Goal: Check status: Check status

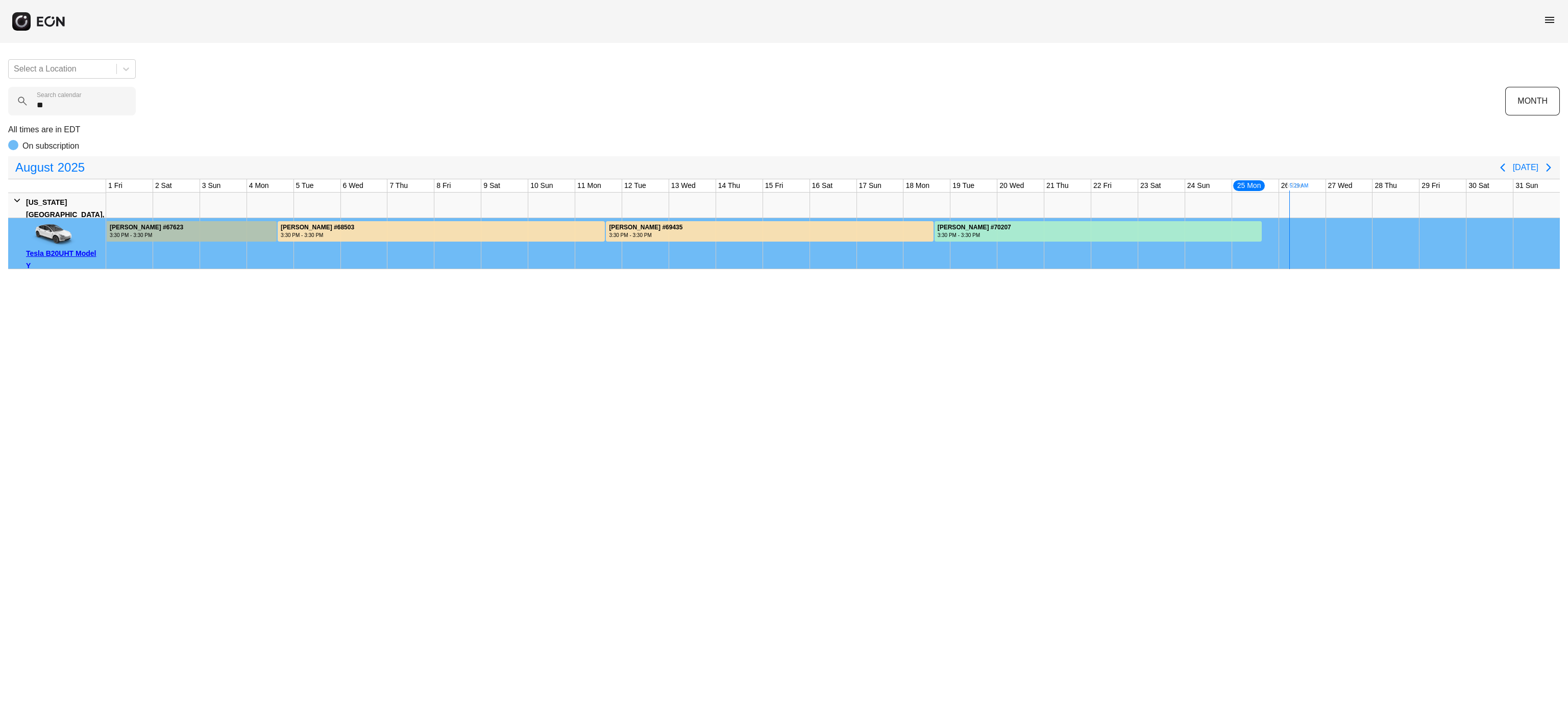
type calendar "***"
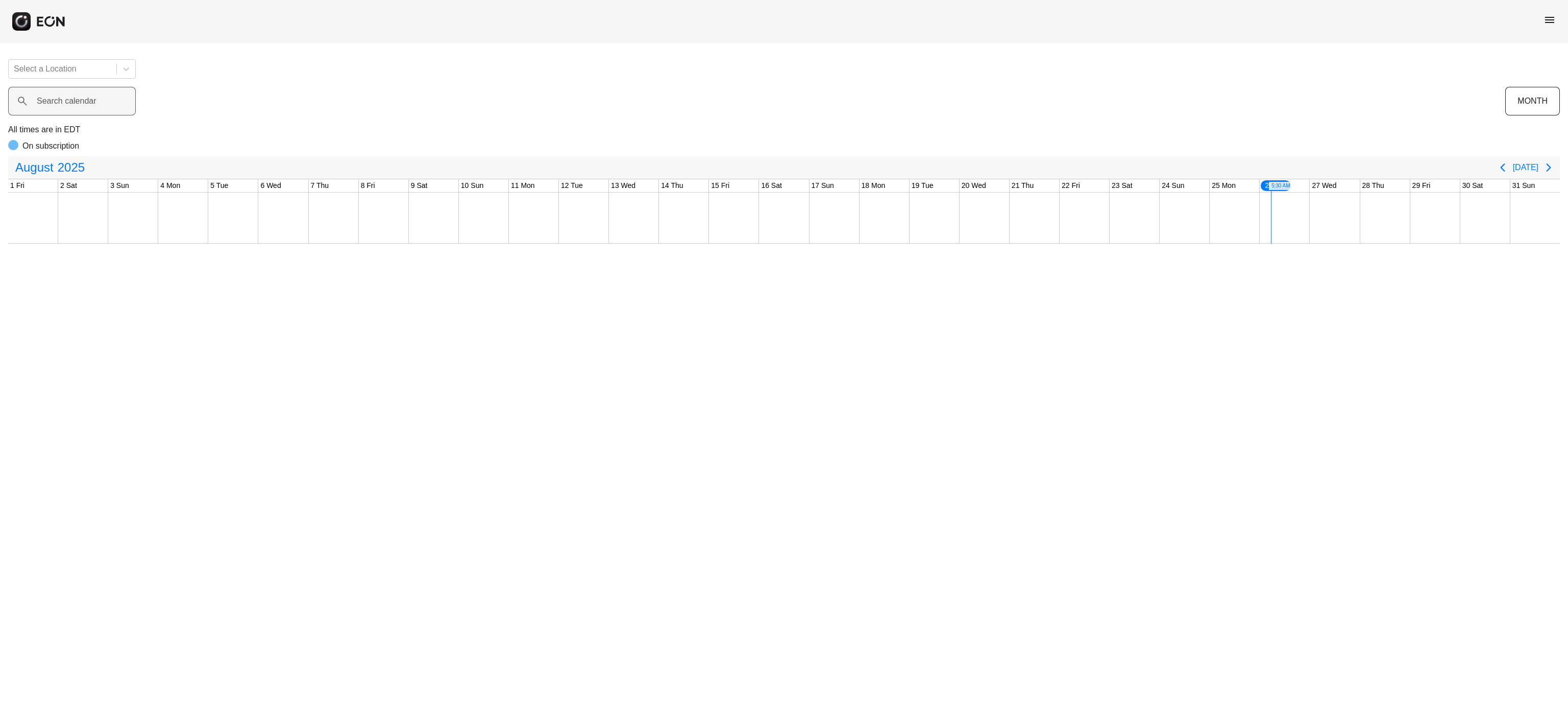
click at [65, 97] on label "Search calendar" at bounding box center [66, 101] width 60 height 12
click at [65, 97] on calendar "Search calendar" at bounding box center [72, 101] width 128 height 29
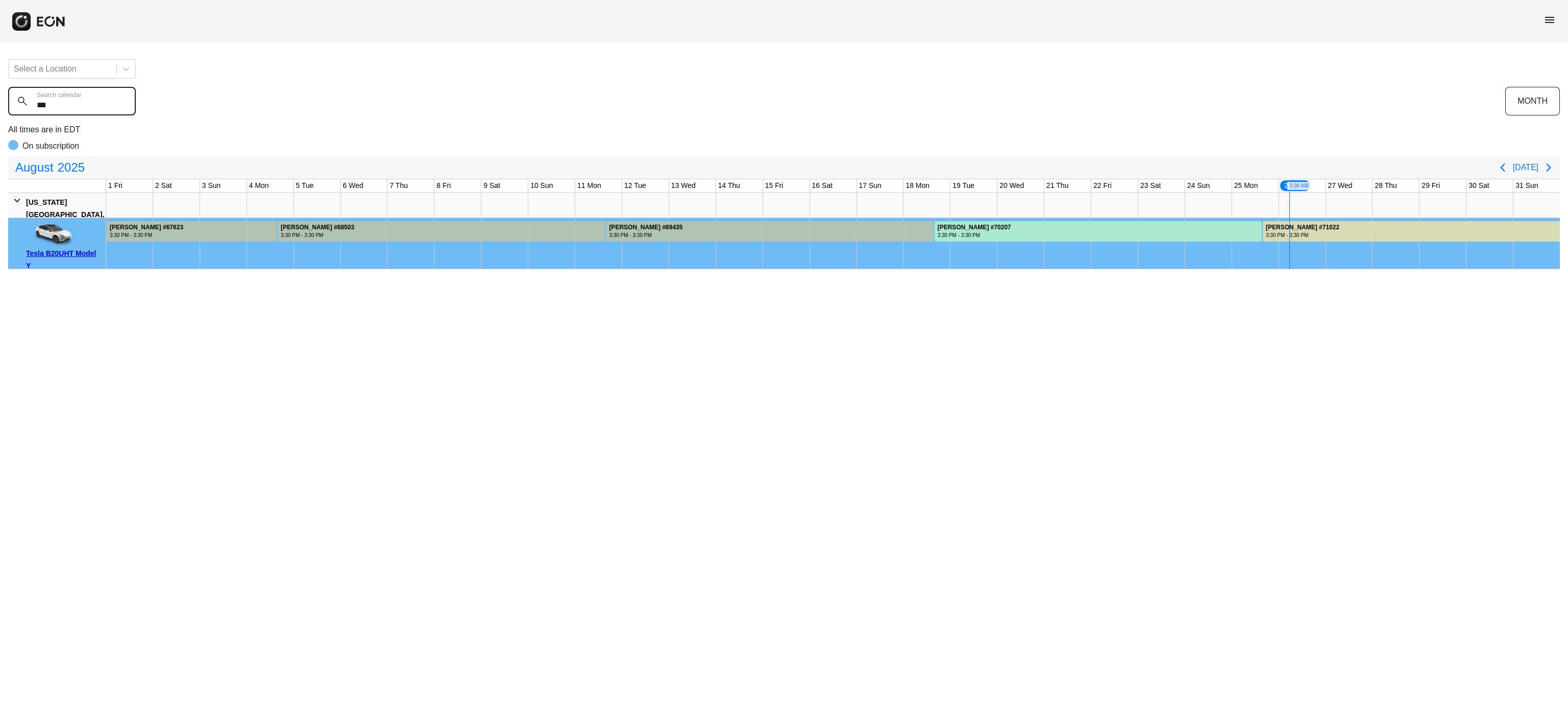
type calendar "***"
